Goal: Task Accomplishment & Management: Manage account settings

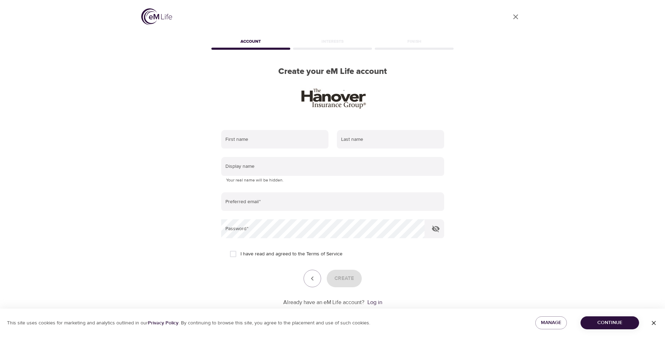
scroll to position [17, 0]
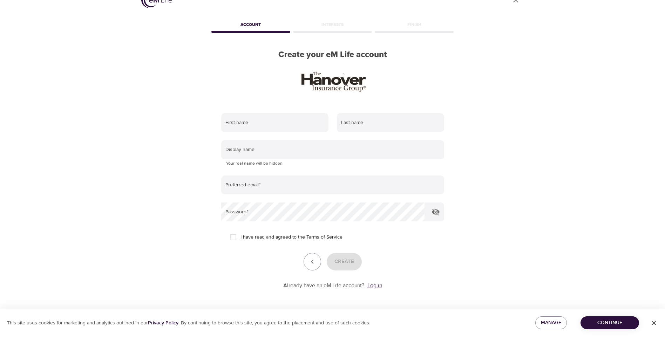
click at [378, 286] on link "Log in" at bounding box center [374, 285] width 15 height 7
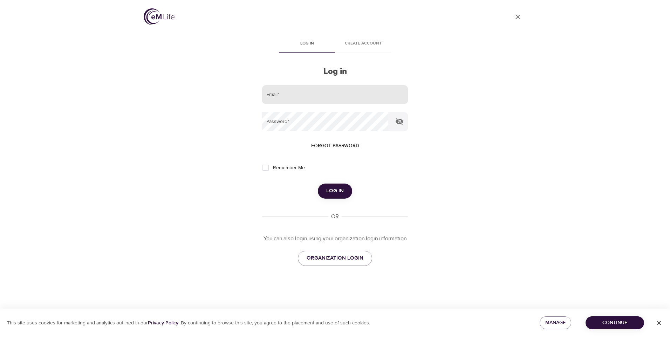
drag, startPoint x: 280, startPoint y: 95, endPoint x: 286, endPoint y: 95, distance: 6.3
click at [280, 95] on input "email" at bounding box center [335, 94] width 146 height 19
type input "aismith@hanover.com"
click at [318, 184] on button "Log in" at bounding box center [335, 191] width 34 height 15
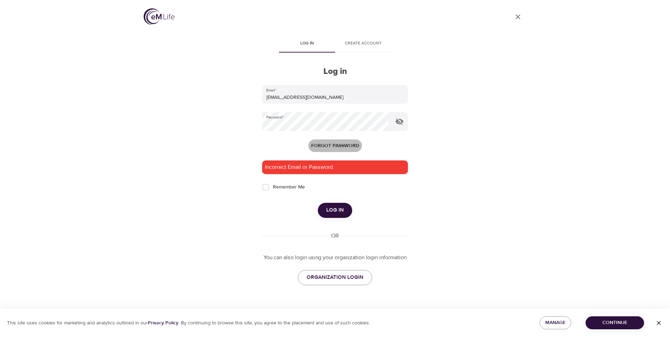
click at [330, 143] on span "Forgot password" at bounding box center [335, 146] width 48 height 9
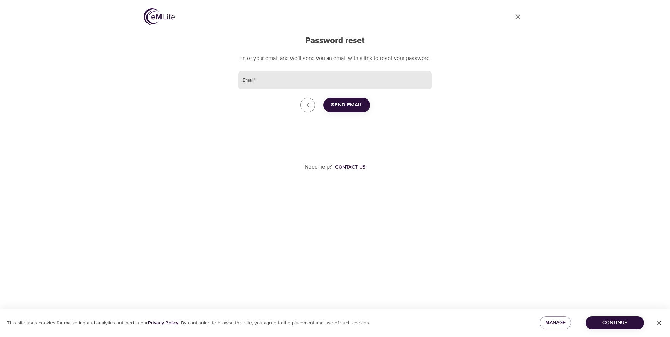
click at [326, 90] on input "Email   *" at bounding box center [335, 80] width 194 height 19
click at [303, 87] on input "Email   *" at bounding box center [335, 80] width 194 height 19
click at [320, 85] on input "amb3321@yahoo.com" at bounding box center [335, 80] width 194 height 19
type input "a"
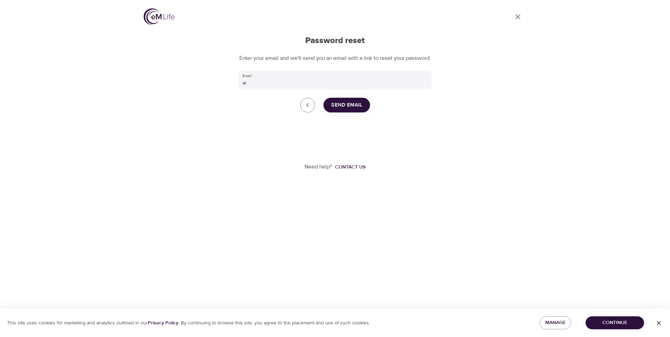
drag, startPoint x: 415, startPoint y: 116, endPoint x: 381, endPoint y: 104, distance: 36.0
click at [408, 110] on div "Go back to login Send Email" at bounding box center [335, 105] width 194 height 15
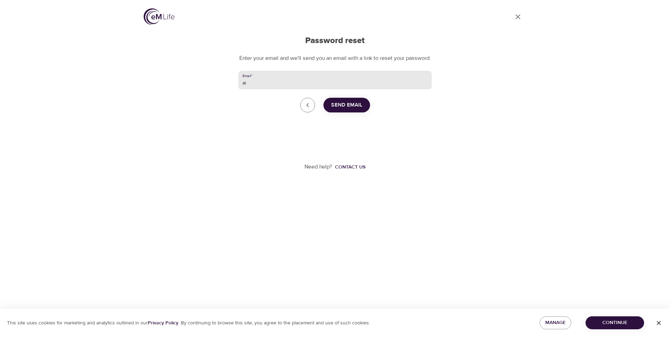
click at [289, 90] on input "ai" at bounding box center [335, 80] width 194 height 19
type input "aismith@hanover.com"
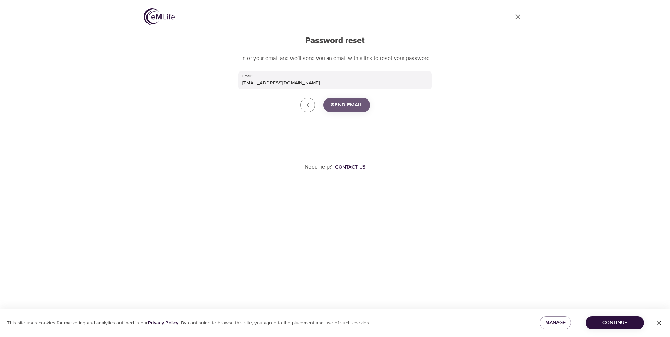
click at [361, 110] on span "Send Email" at bounding box center [346, 105] width 31 height 9
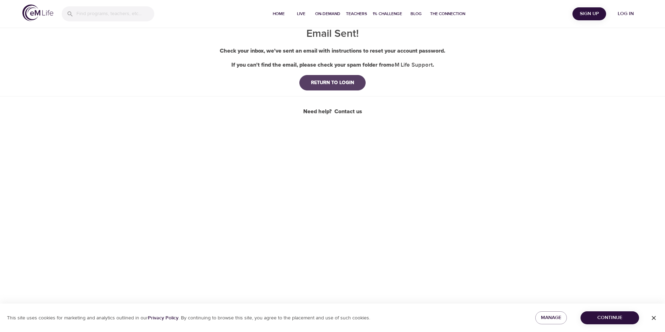
click at [323, 81] on div "RETURN TO LOGIN" at bounding box center [332, 82] width 54 height 7
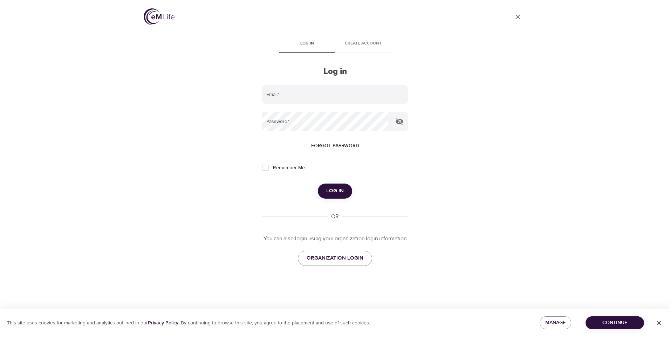
click at [372, 41] on span "Create account" at bounding box center [363, 43] width 48 height 7
